Goal: Contribute content: Contribute content

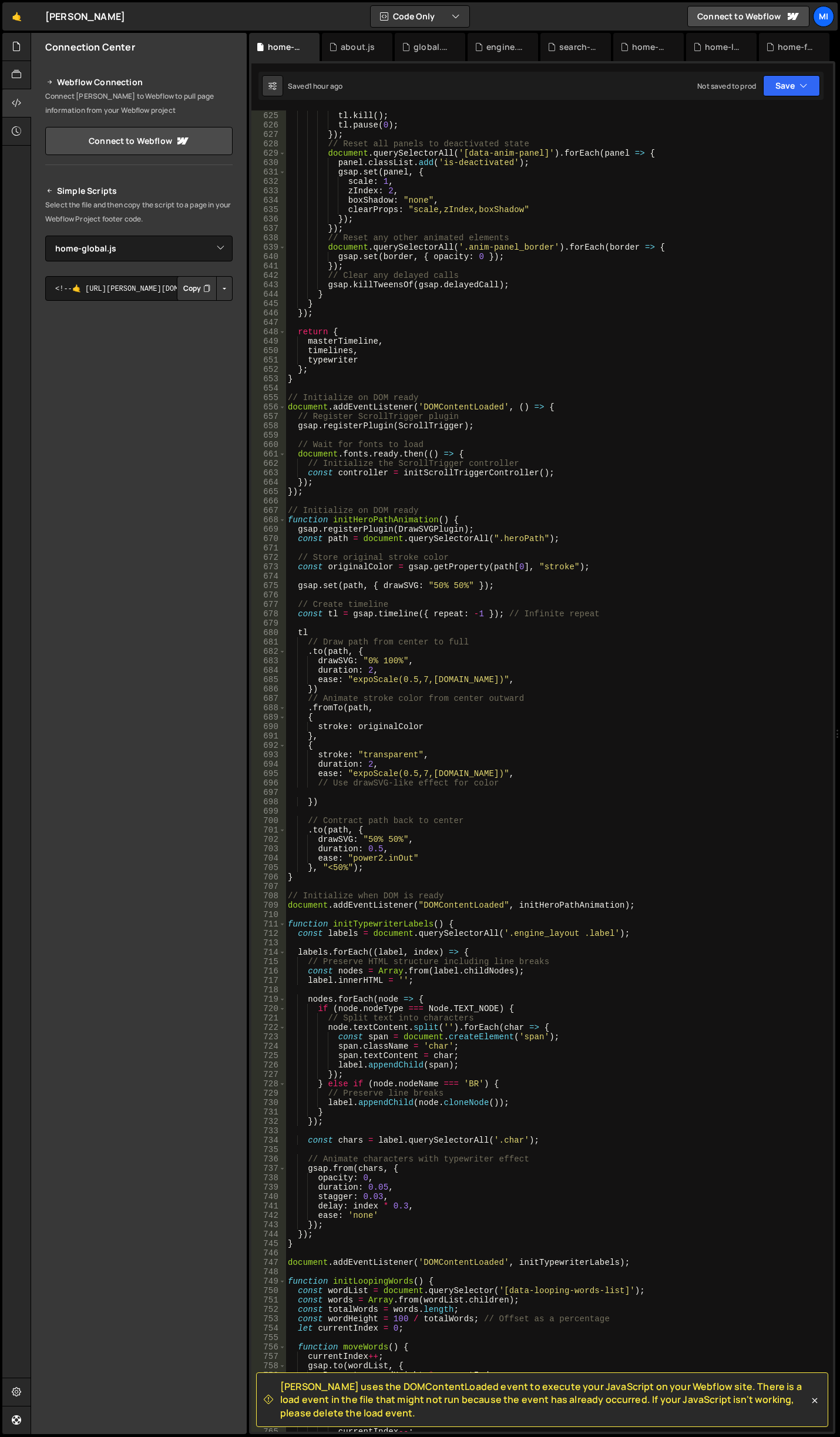
select select "47826"
click at [20, 14] on link "🤙" at bounding box center [17, 16] width 29 height 28
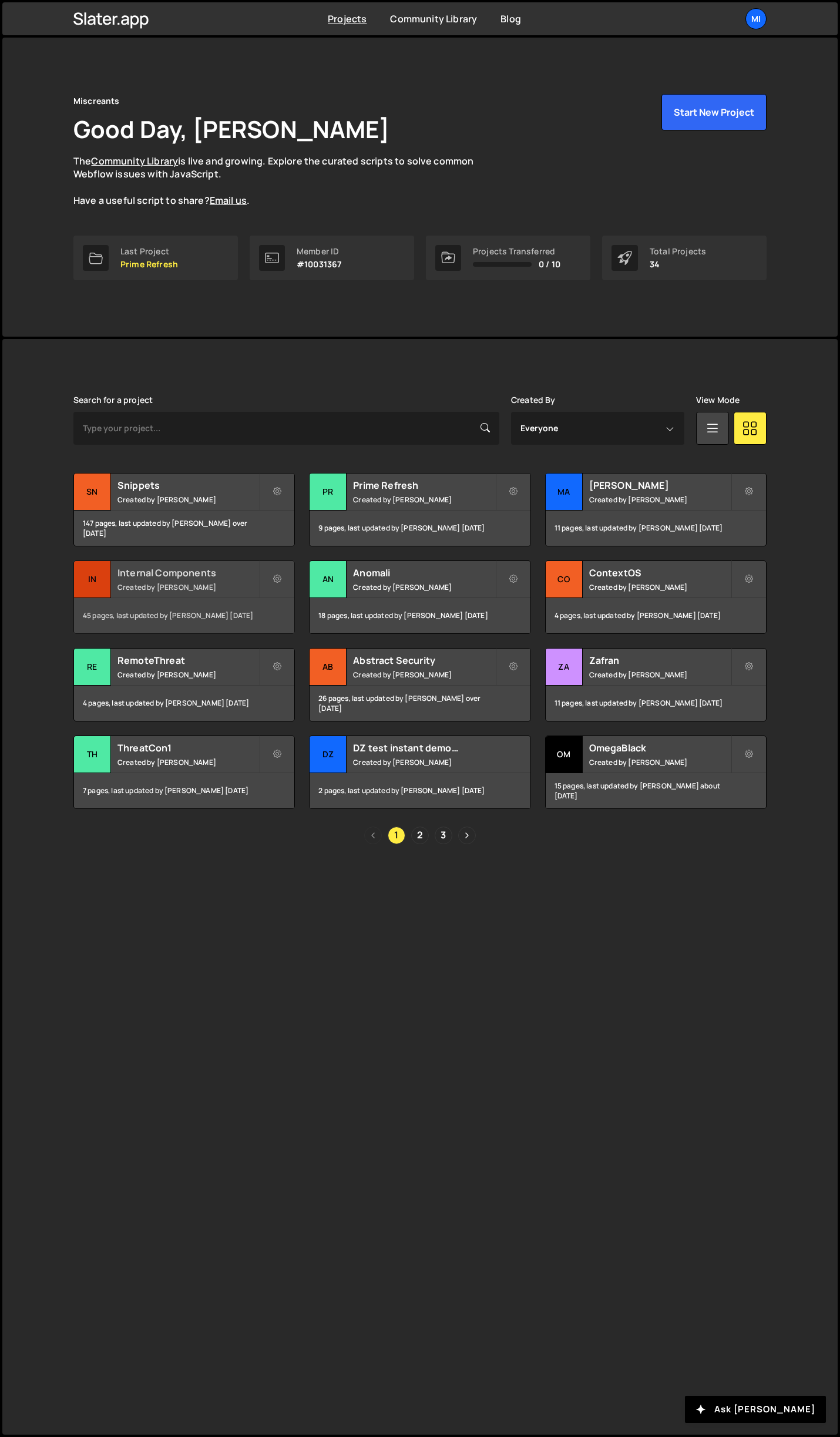
click at [245, 565] on div "Internal Components Created by Jarek Kowalczyk" at bounding box center [184, 579] width 220 height 36
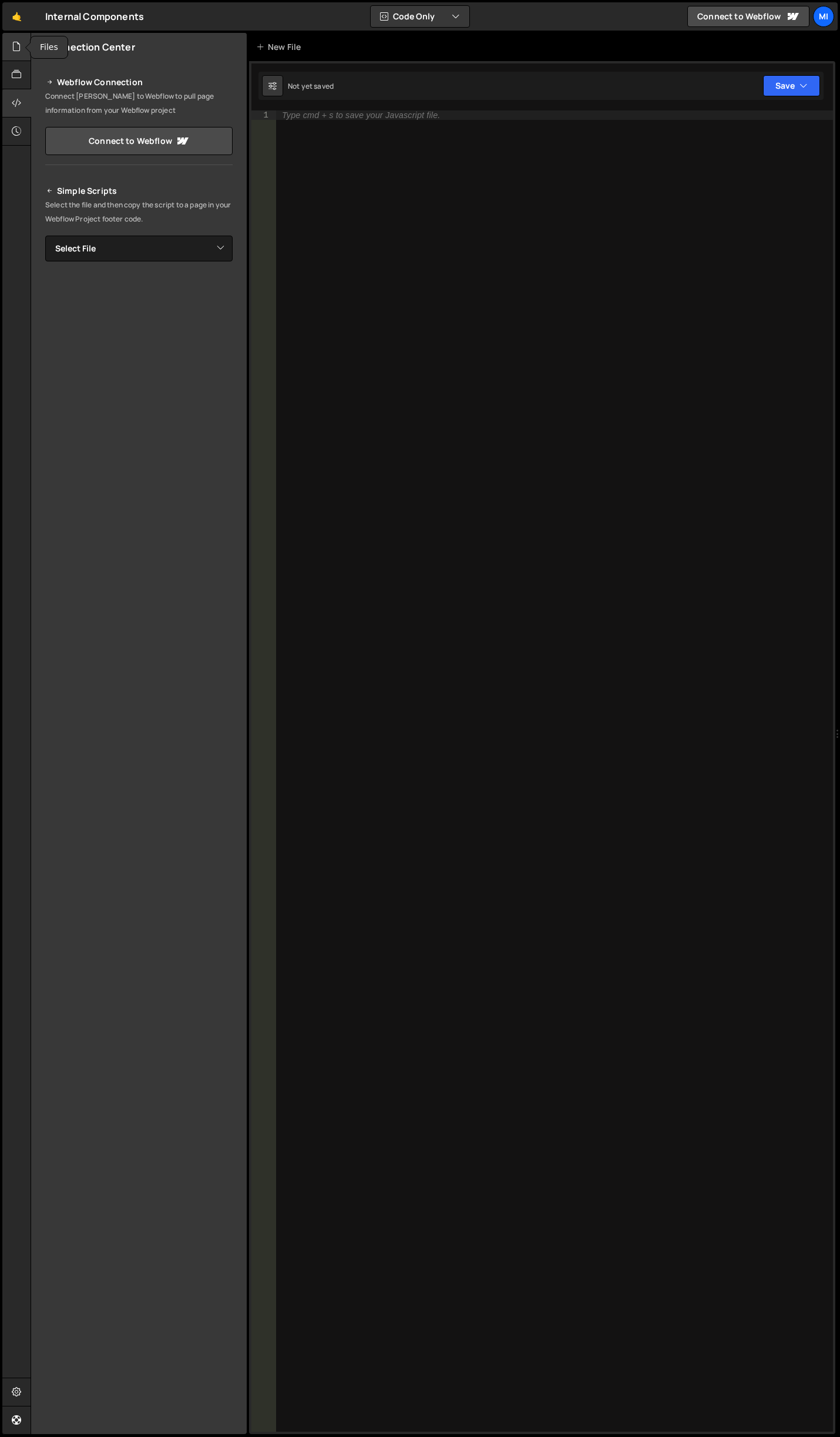
click at [12, 41] on icon at bounding box center [17, 46] width 9 height 13
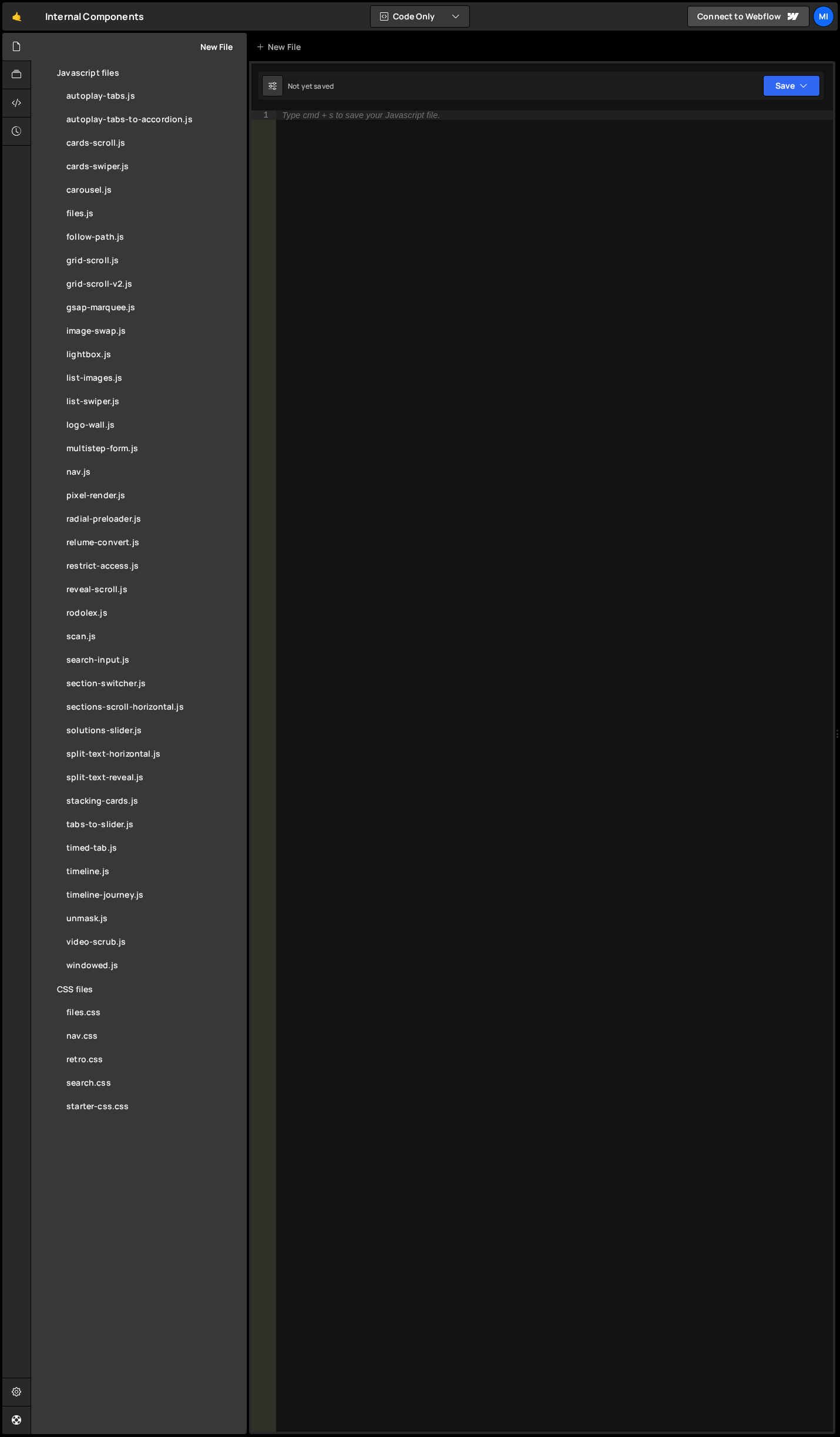
click at [216, 43] on button "New File" at bounding box center [210, 47] width 44 height 9
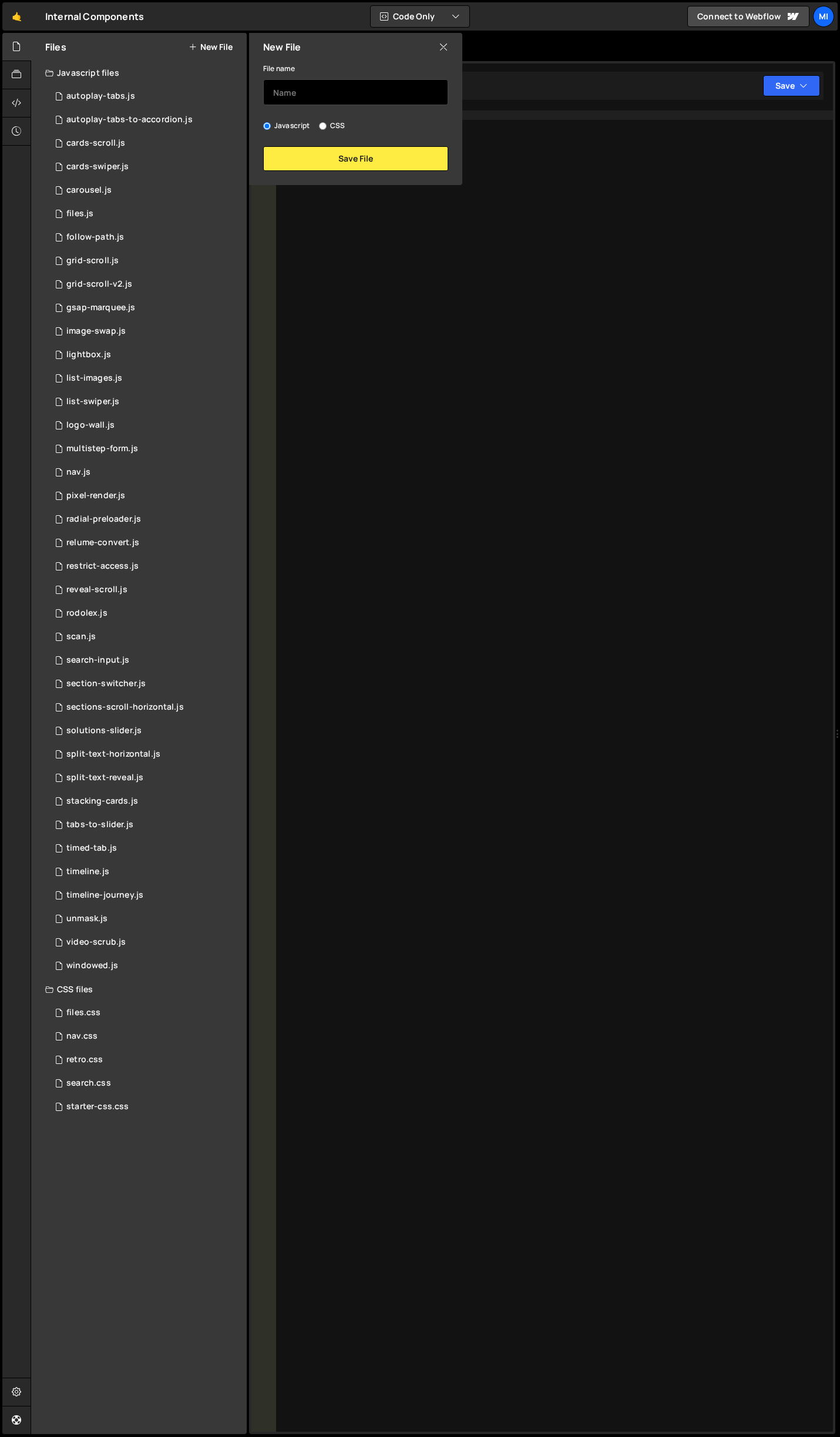
click at [285, 95] on input "text" at bounding box center [356, 92] width 185 height 26
type input "blog-toc"
click at [409, 145] on div "File name blog-toc Javascript CSS Save File" at bounding box center [356, 116] width 213 height 110
click at [406, 153] on button "Save File" at bounding box center [356, 158] width 185 height 25
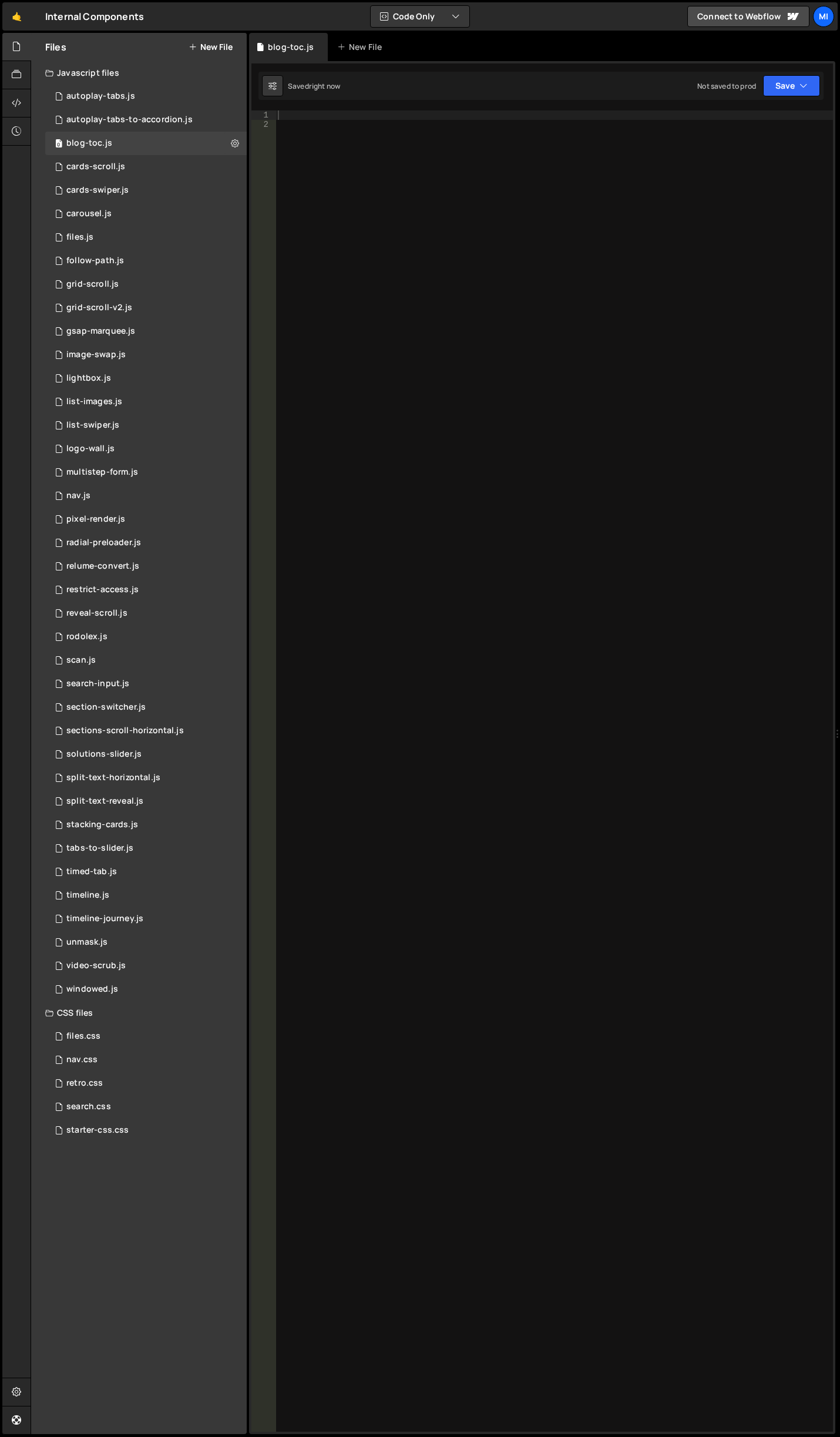
click at [421, 153] on div at bounding box center [554, 780] width 558 height 1340
paste textarea "document.addEventListener('DOMContentLoaded', initTOC);"
type textarea "document.addEventListener('DOMContentLoaded', initTOC);"
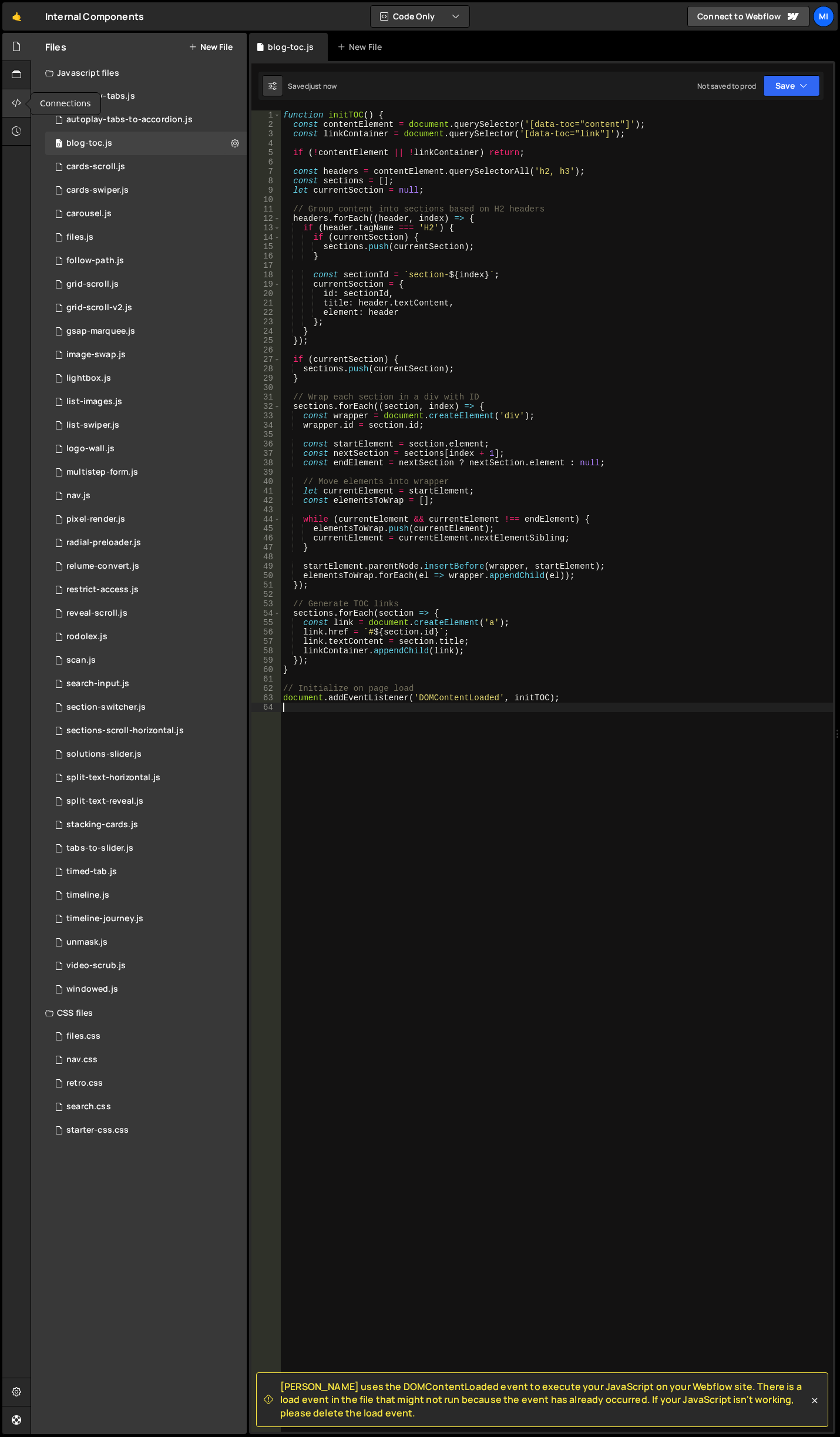
click at [17, 106] on icon at bounding box center [17, 102] width 9 height 13
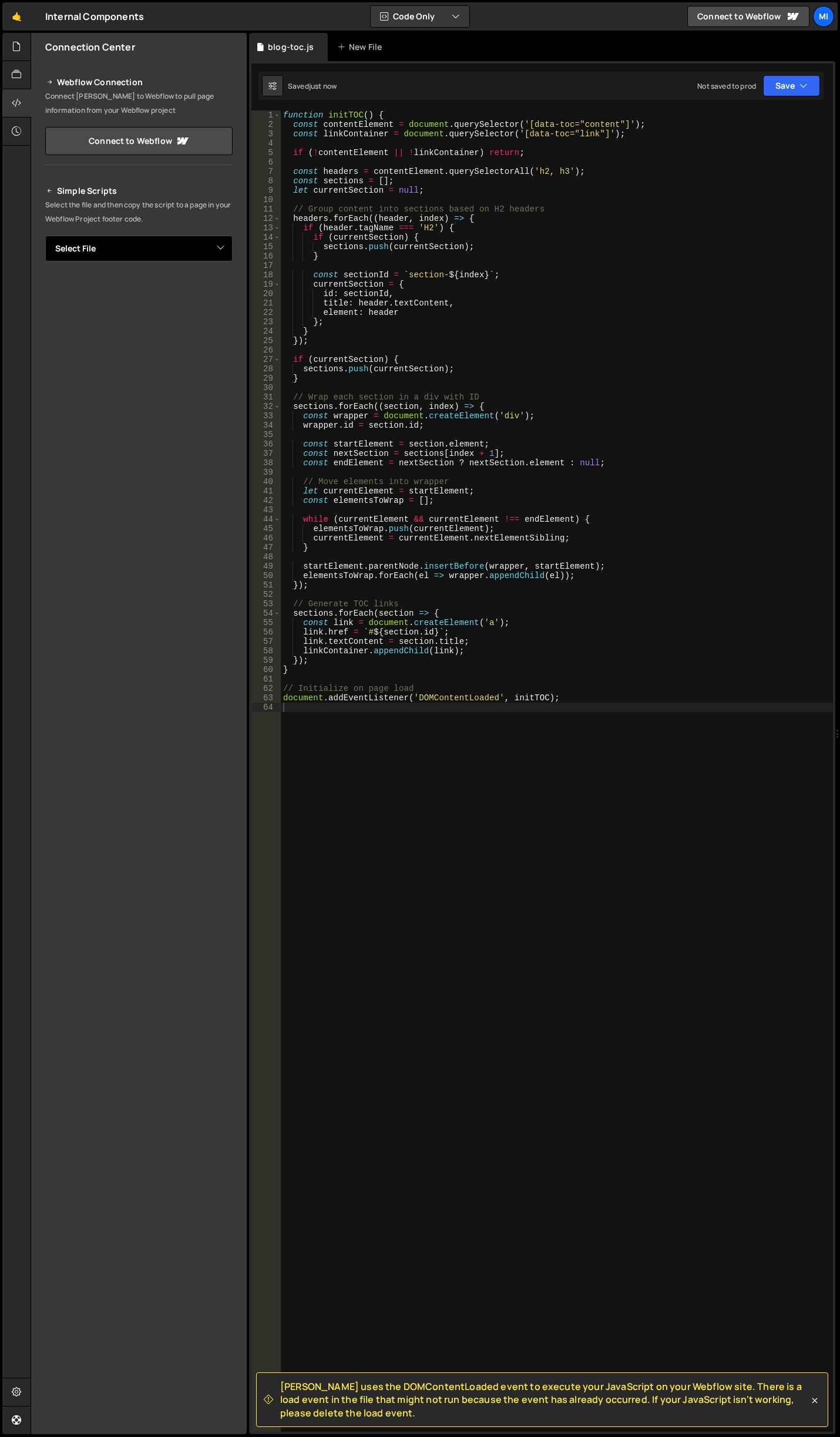
click at [225, 248] on select "Select File autoplay-tabs.js autoplay-tabs-to-accordion.js cards-scroll.js card…" at bounding box center [139, 248] width 188 height 26
select select "47829"
click at [45, 235] on select "Select File autoplay-tabs.js autoplay-tabs-to-accordion.js cards-scroll.js card…" at bounding box center [139, 248] width 188 height 26
click at [226, 290] on button "Button group with nested dropdown" at bounding box center [225, 288] width 17 height 25
click at [222, 311] on link "Copy Staging js" at bounding box center [183, 311] width 98 height 17
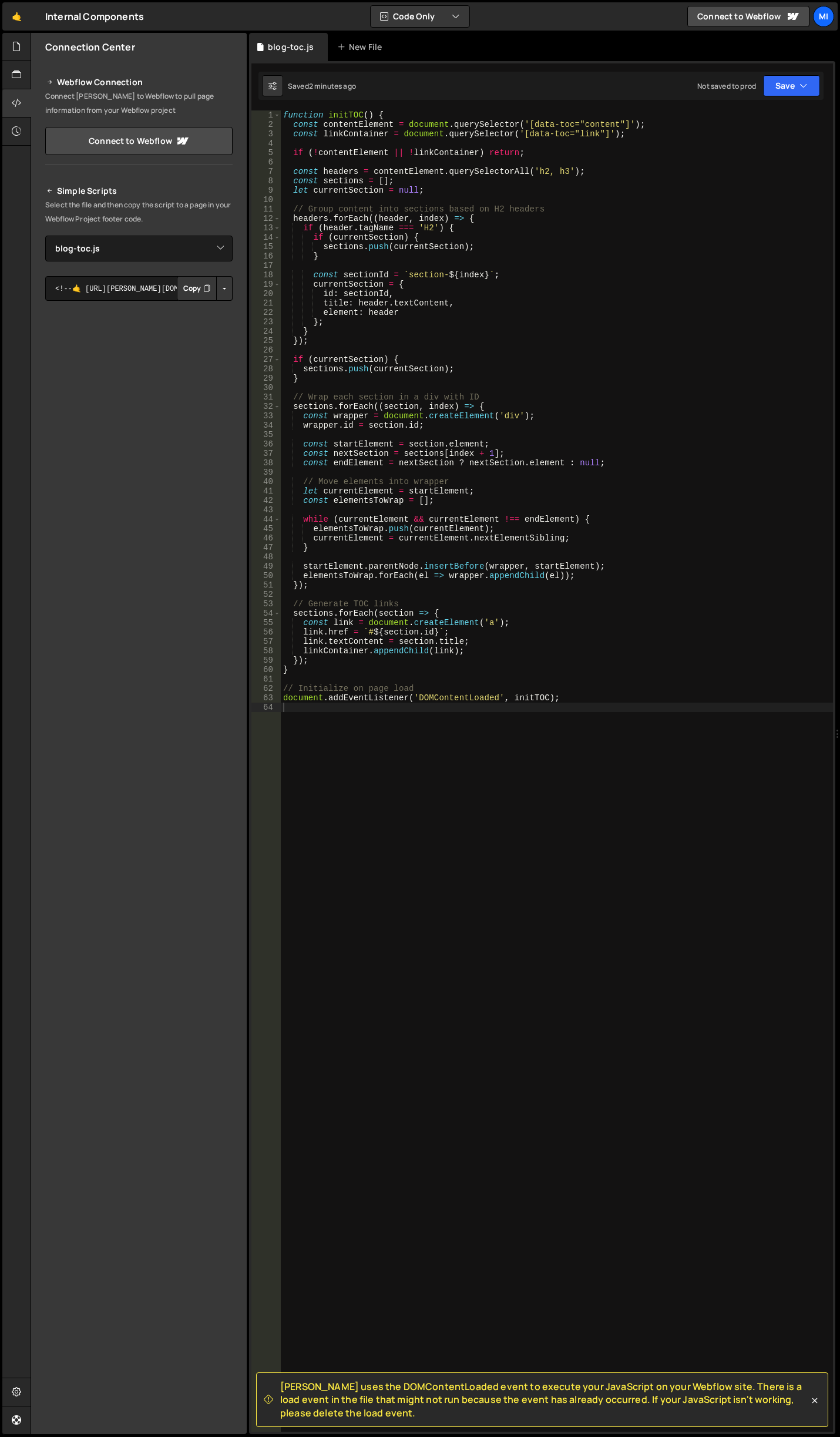
click at [229, 290] on button "Button group with nested dropdown" at bounding box center [225, 288] width 17 height 25
click at [218, 303] on link "Copy Staging js" at bounding box center [183, 311] width 98 height 17
type textarea "}"
click at [438, 379] on div "function initTOC ( ) { const contentElement = document . querySelector ( '[data…" at bounding box center [557, 780] width 552 height 1340
click at [14, 48] on icon at bounding box center [17, 46] width 9 height 13
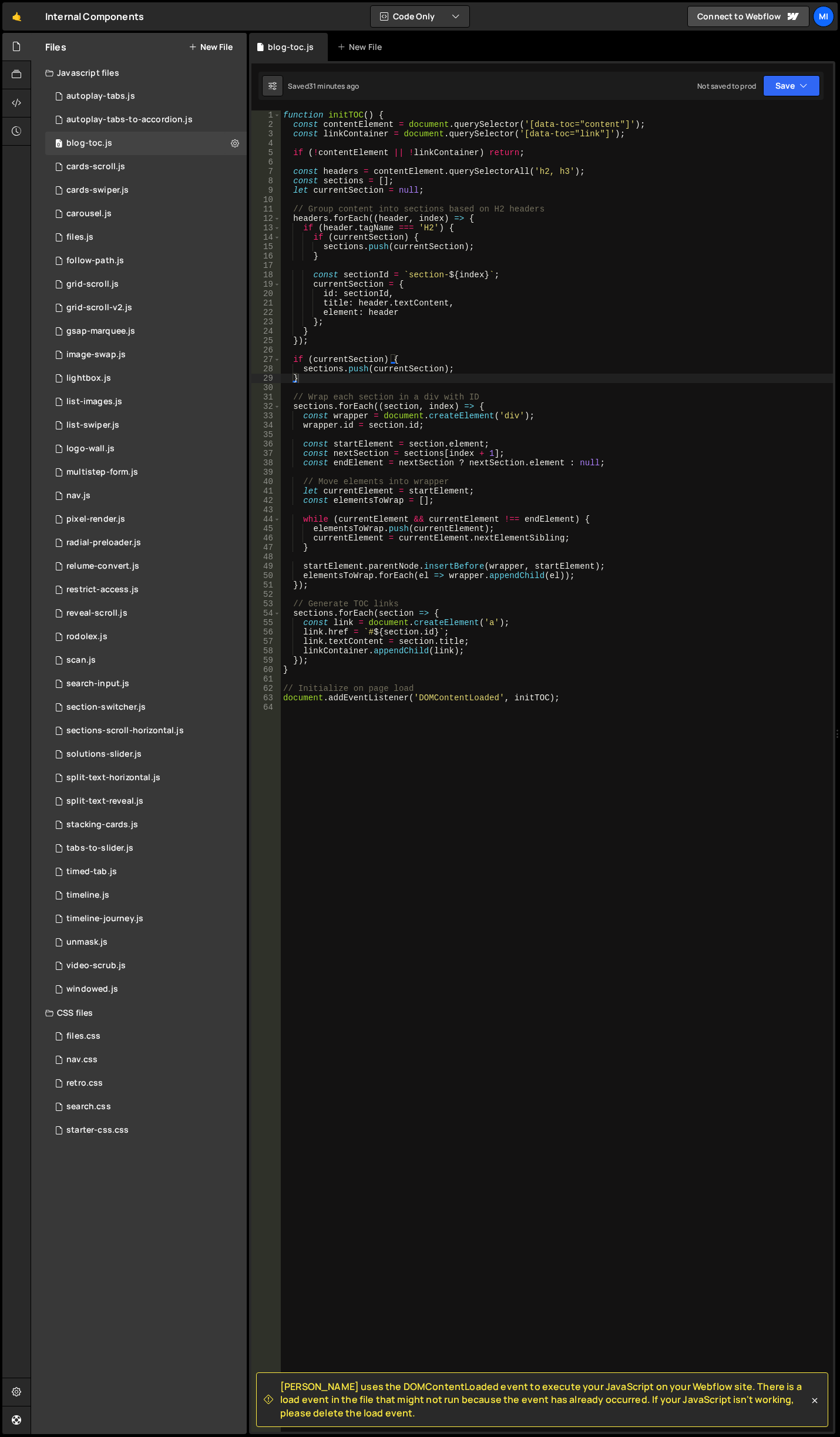
click at [222, 53] on div "Files New File" at bounding box center [138, 46] width 216 height 28
click at [222, 44] on button "New File" at bounding box center [210, 47] width 44 height 9
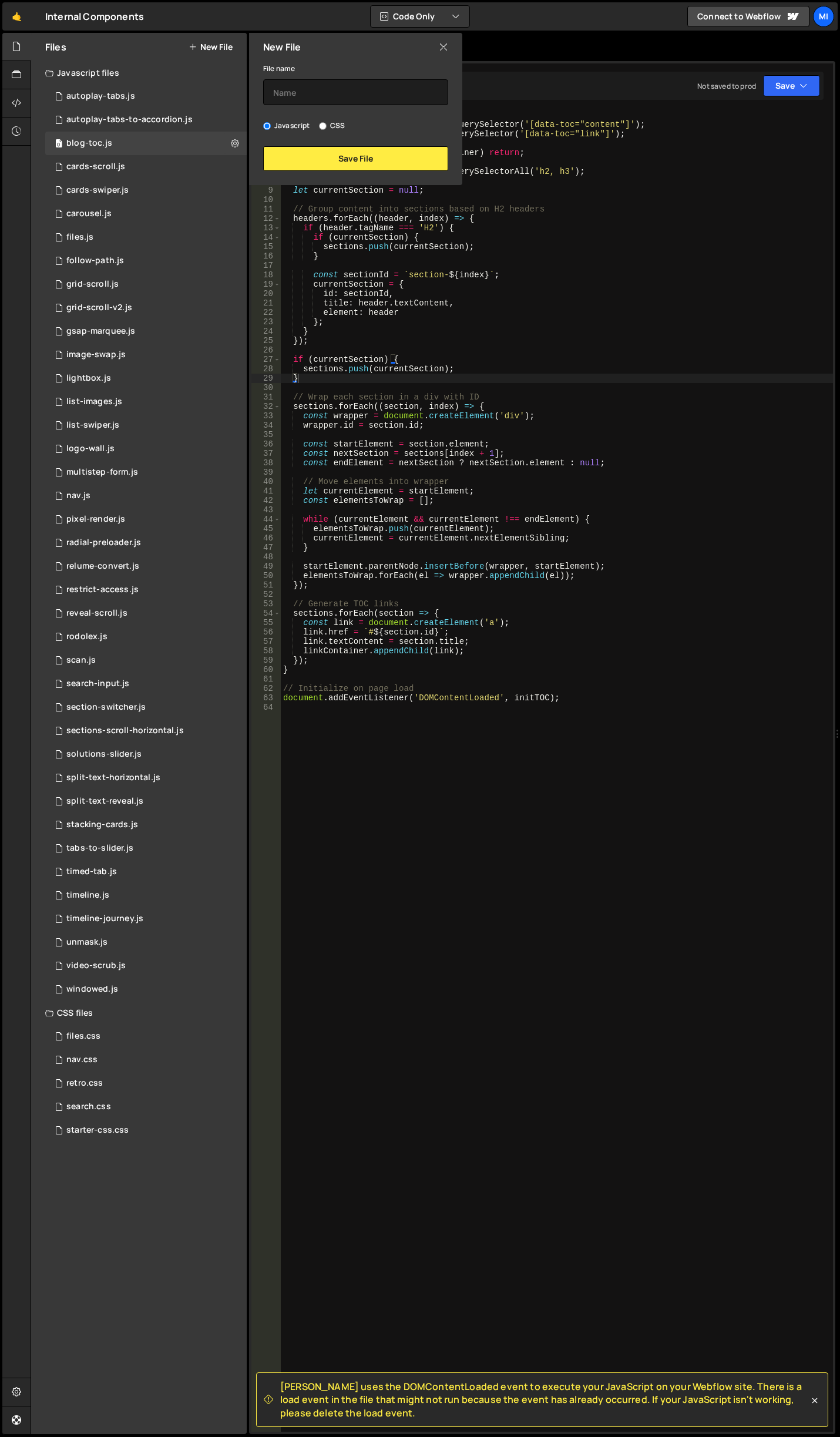
click at [345, 122] on div "Javascript CSS" at bounding box center [356, 126] width 185 height 12
click at [341, 123] on label "CSS" at bounding box center [332, 126] width 26 height 12
click at [327, 123] on input "CSS" at bounding box center [323, 126] width 8 height 8
radio input "true"
click at [349, 91] on input "text" at bounding box center [356, 92] width 185 height 26
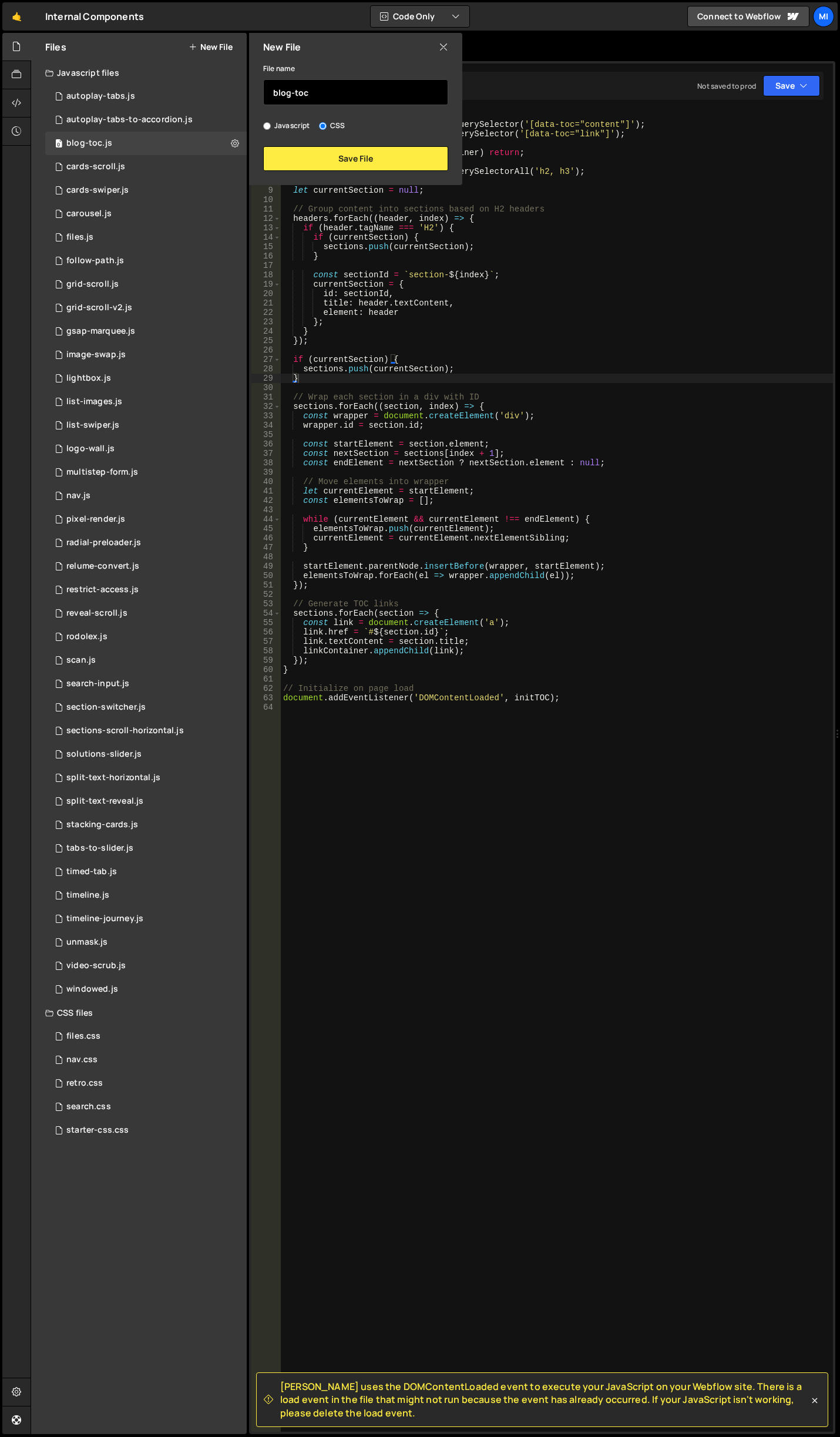
type input "blog-toc"
click at [386, 162] on button "Save File" at bounding box center [356, 158] width 185 height 25
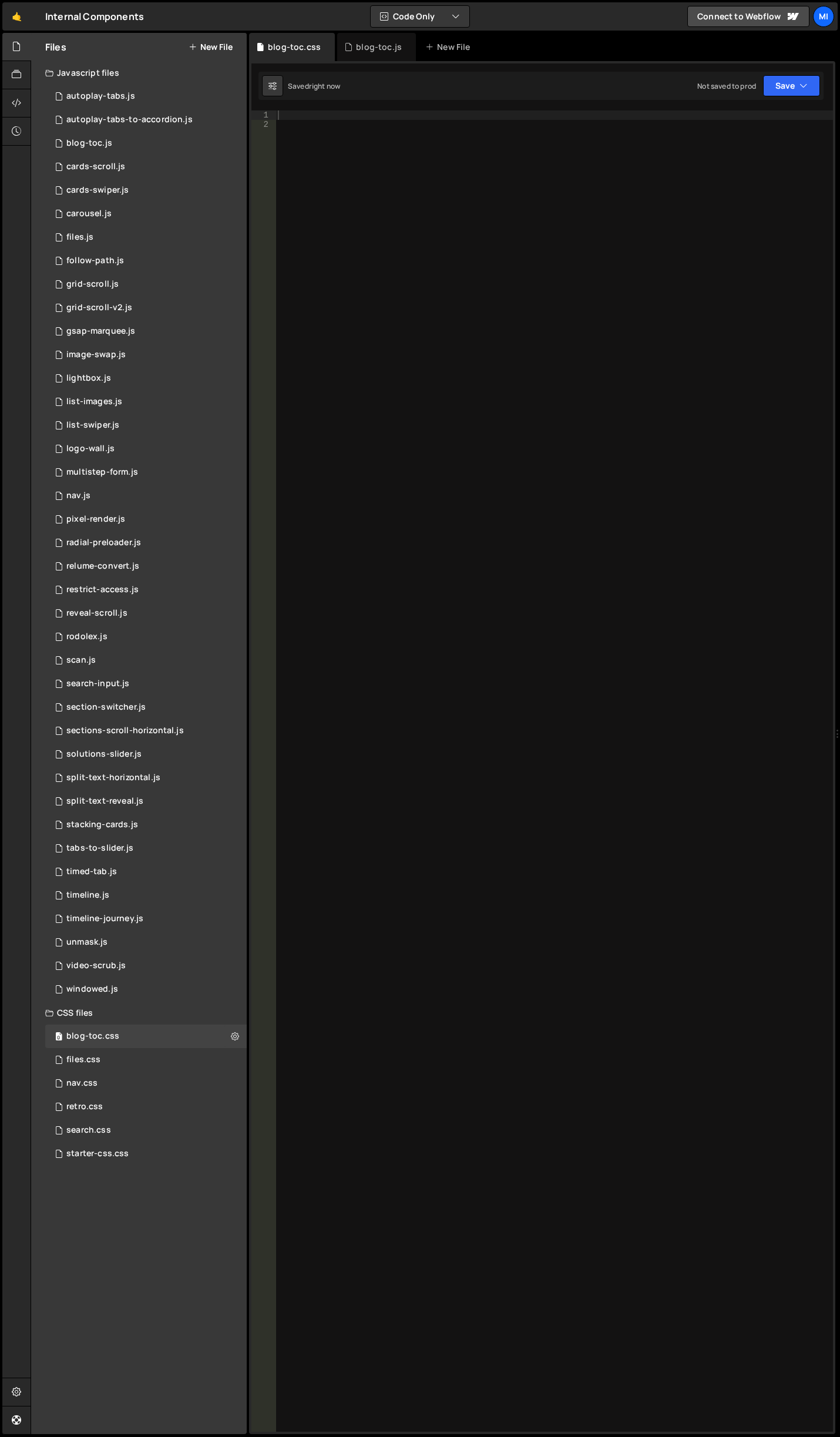
click at [386, 160] on div at bounding box center [554, 780] width 558 height 1340
paste textarea "blog_toc_link_item"
type textarea "blog_toc_link_item"
paste textarea "blog_toc_link_item"
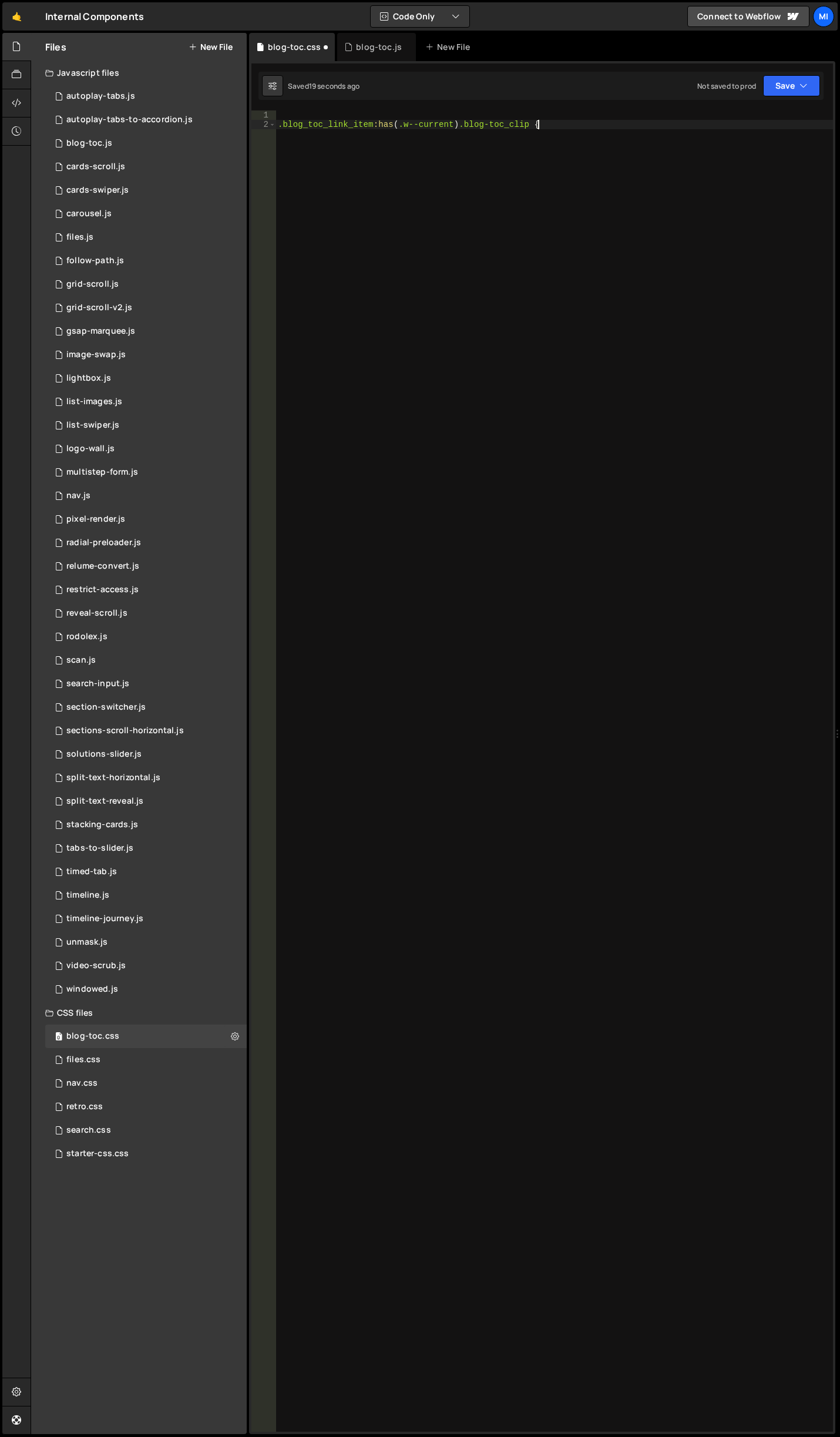
type textarea ".blog_toc_link_item:has(.w--current) .blog-toc_clip {}"
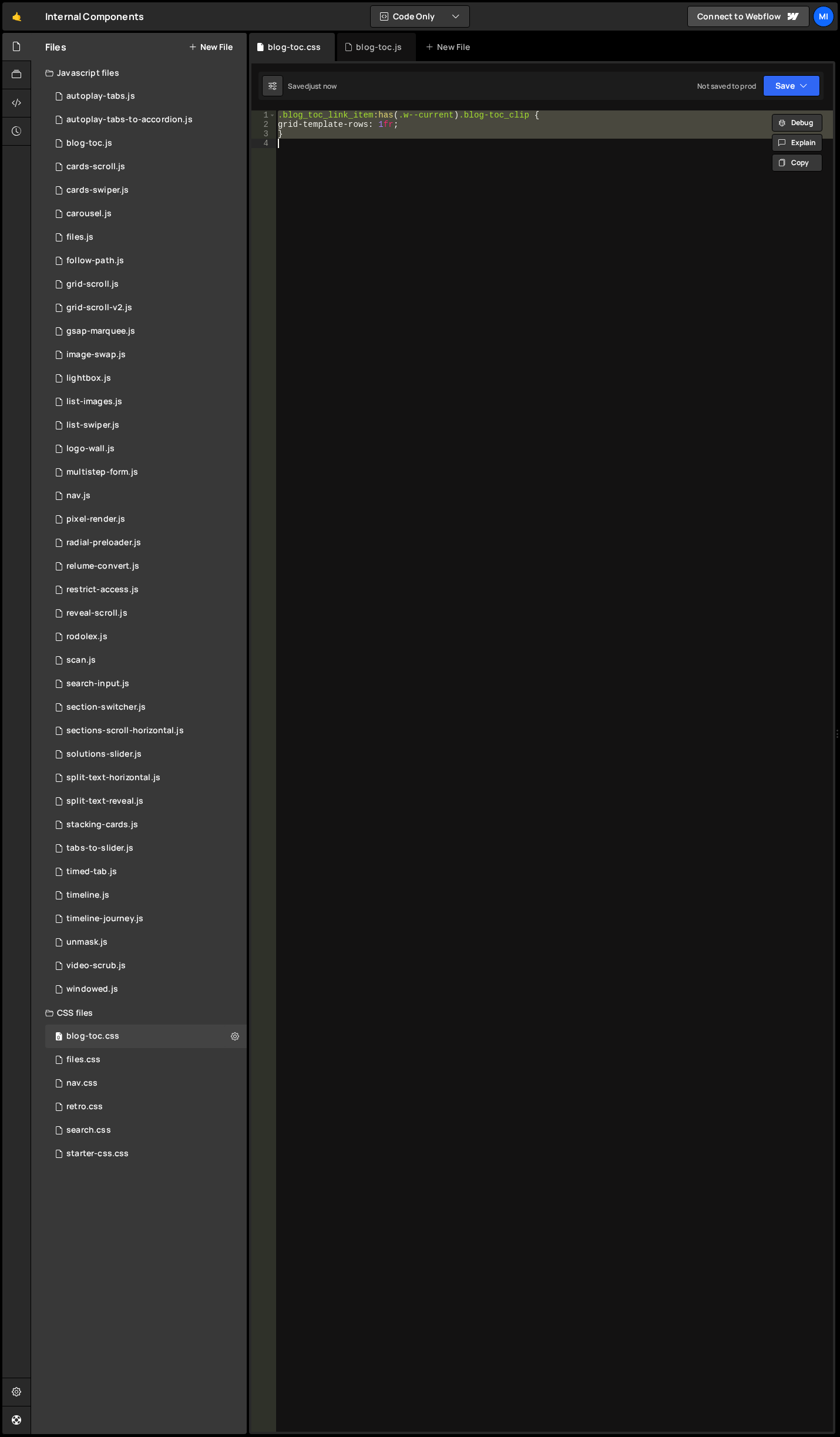
type textarea "}"
